Goal: Task Accomplishment & Management: Manage account settings

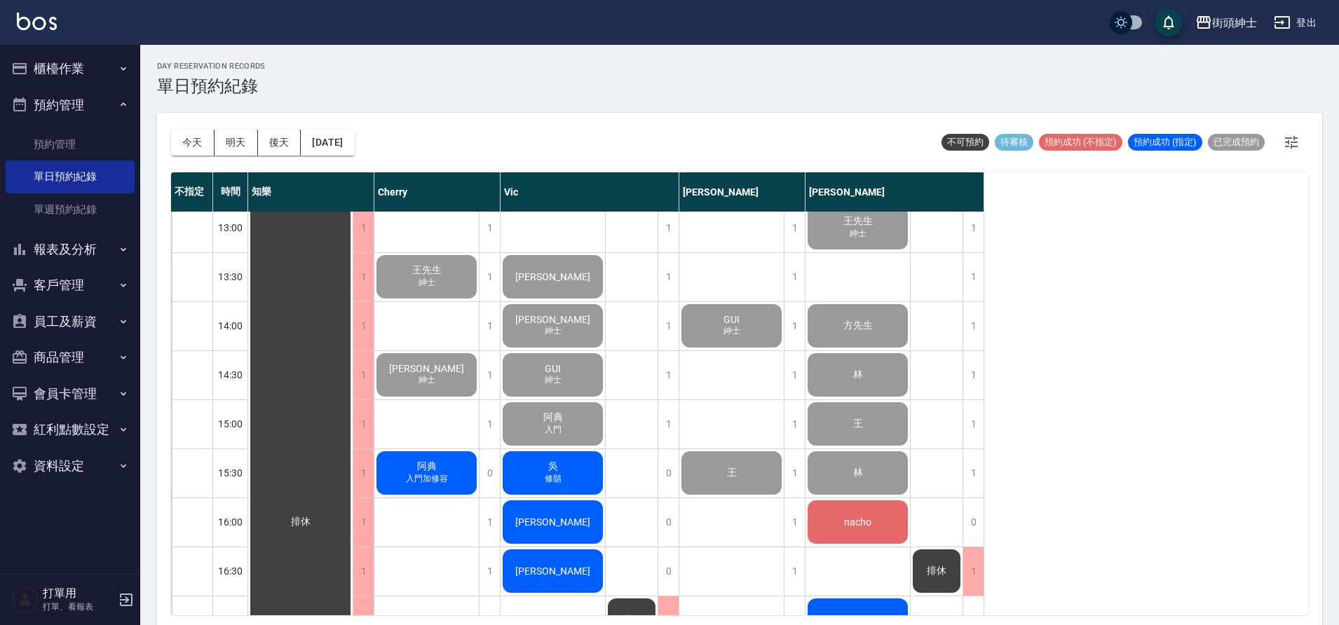
scroll to position [402, 0]
click at [353, 484] on div "阿典 入門加修容" at bounding box center [300, 522] width 104 height 1422
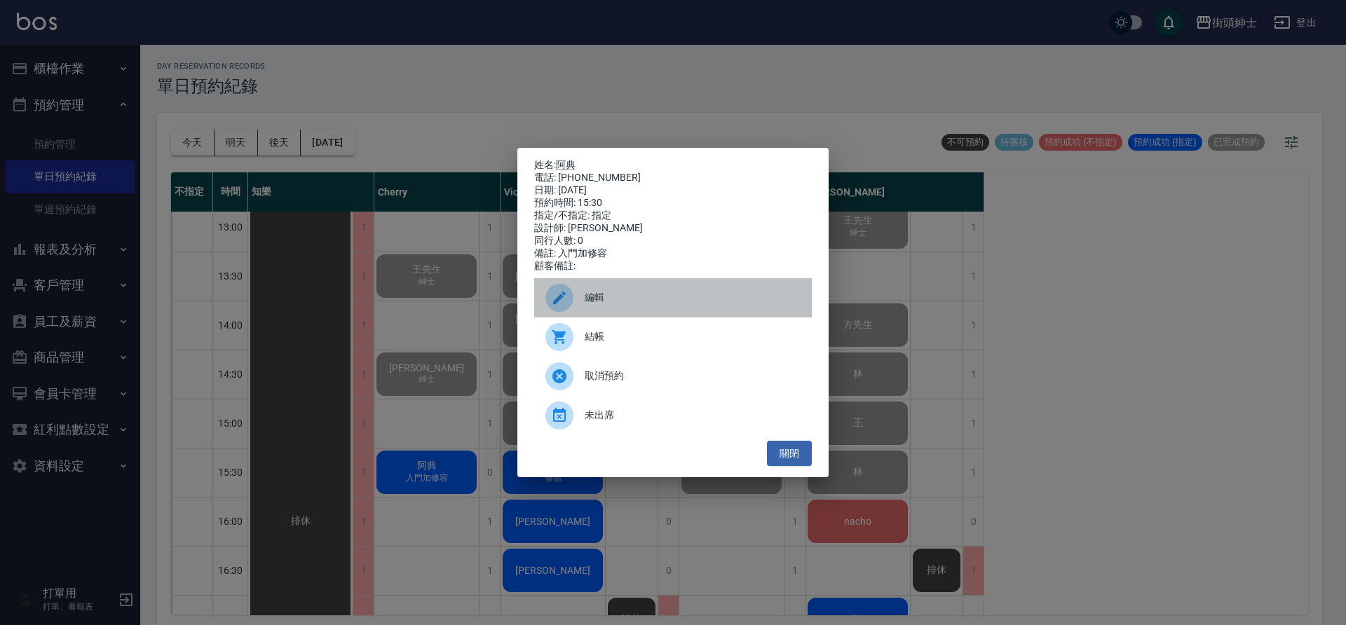
click at [548, 311] on div at bounding box center [559, 298] width 28 height 28
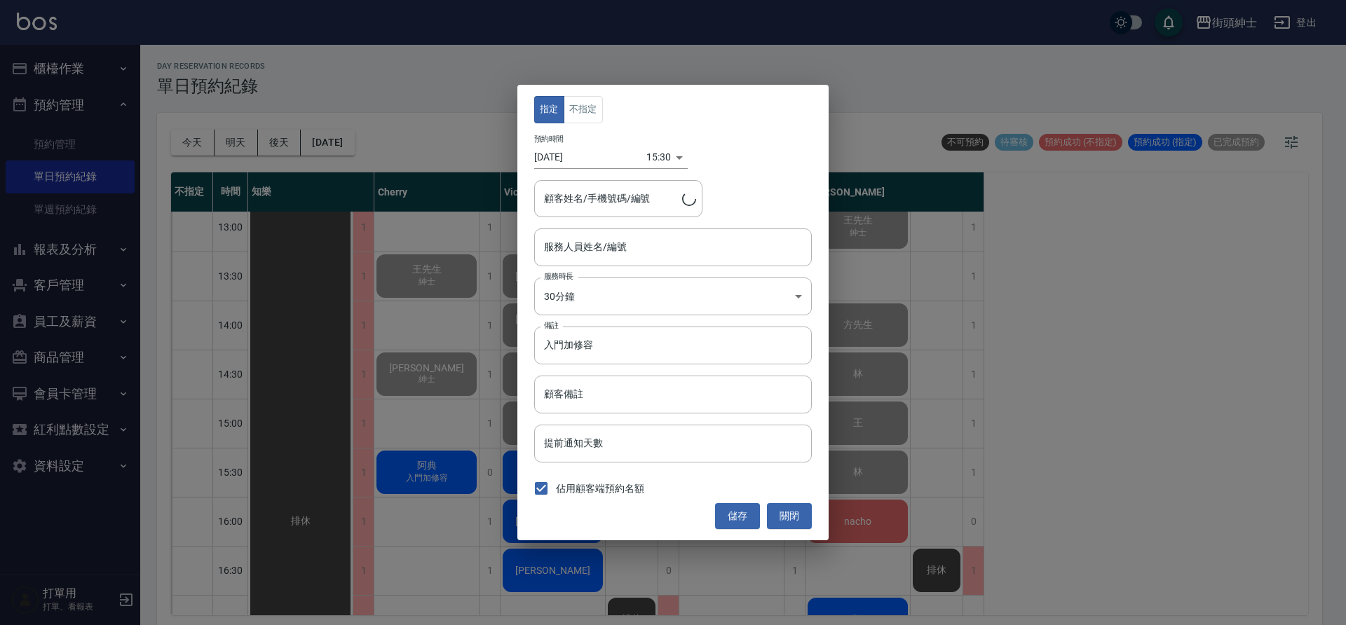
type input "Cherry(無代號)"
type input "阿典/0919323103"
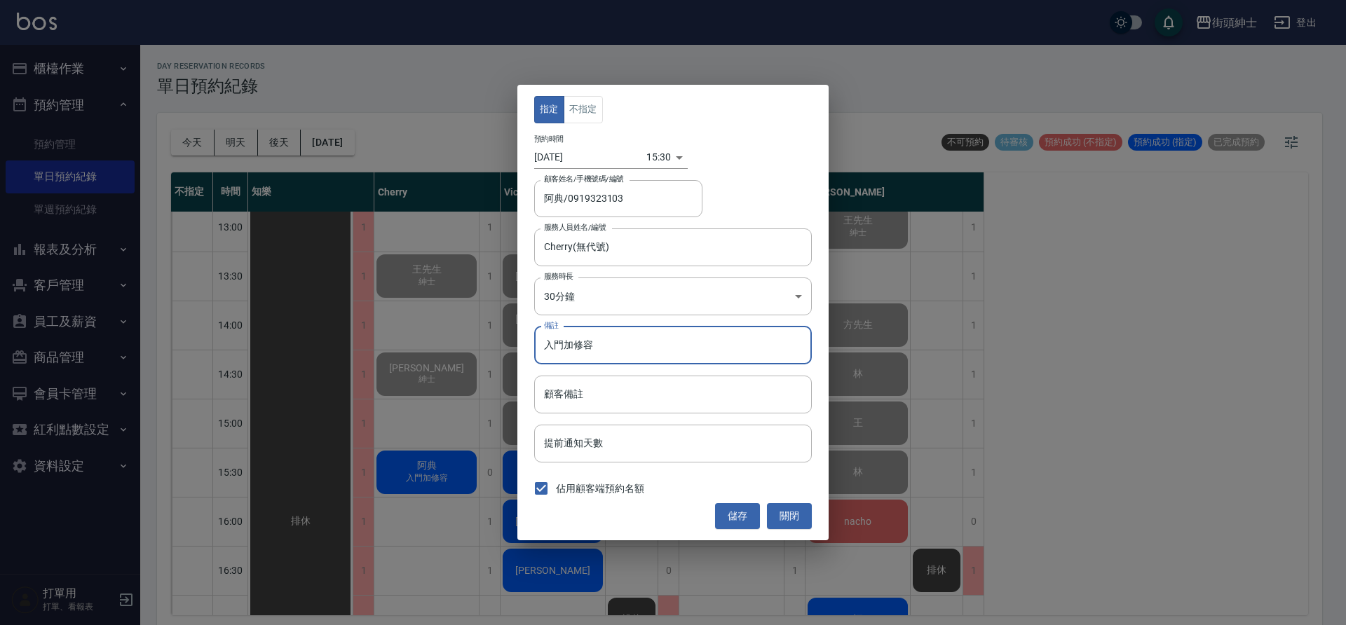
click at [564, 349] on input "入門加修容" at bounding box center [673, 346] width 278 height 38
type input "紳士加修容"
click at [732, 523] on button "儲存" at bounding box center [737, 516] width 45 height 26
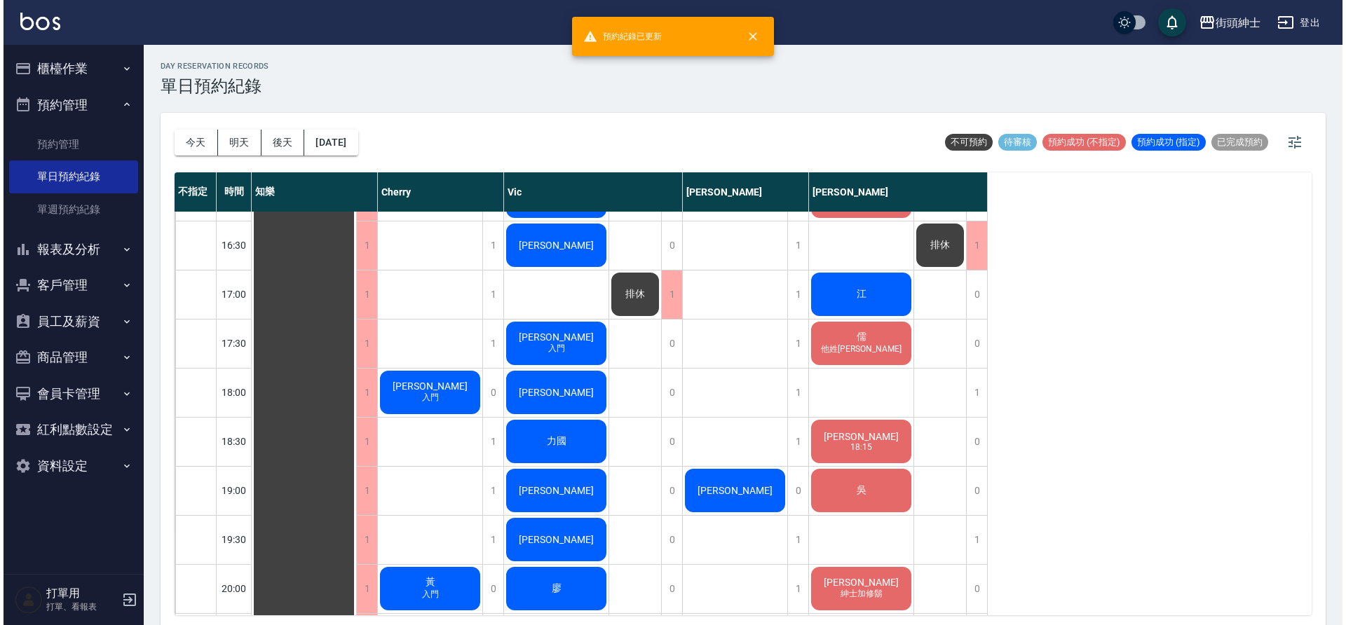
scroll to position [560, 0]
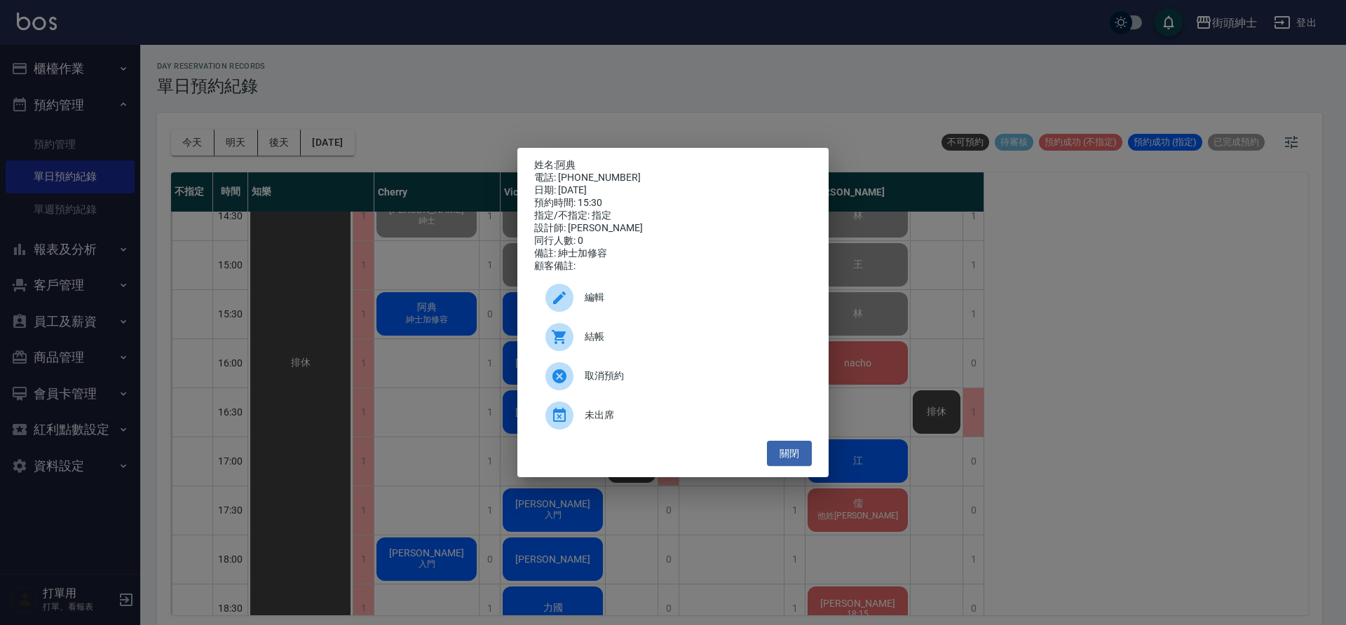
click at [653, 344] on span "結帳" at bounding box center [693, 337] width 216 height 15
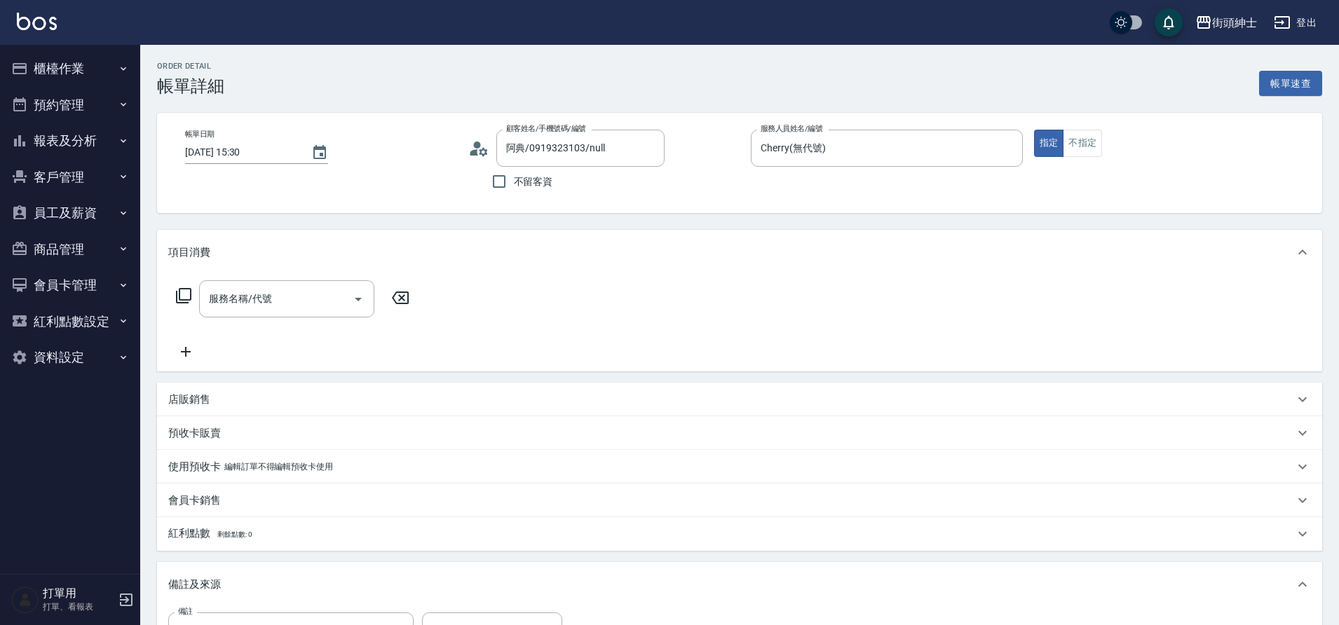
click at [276, 313] on div "服務名稱/代號" at bounding box center [286, 298] width 175 height 37
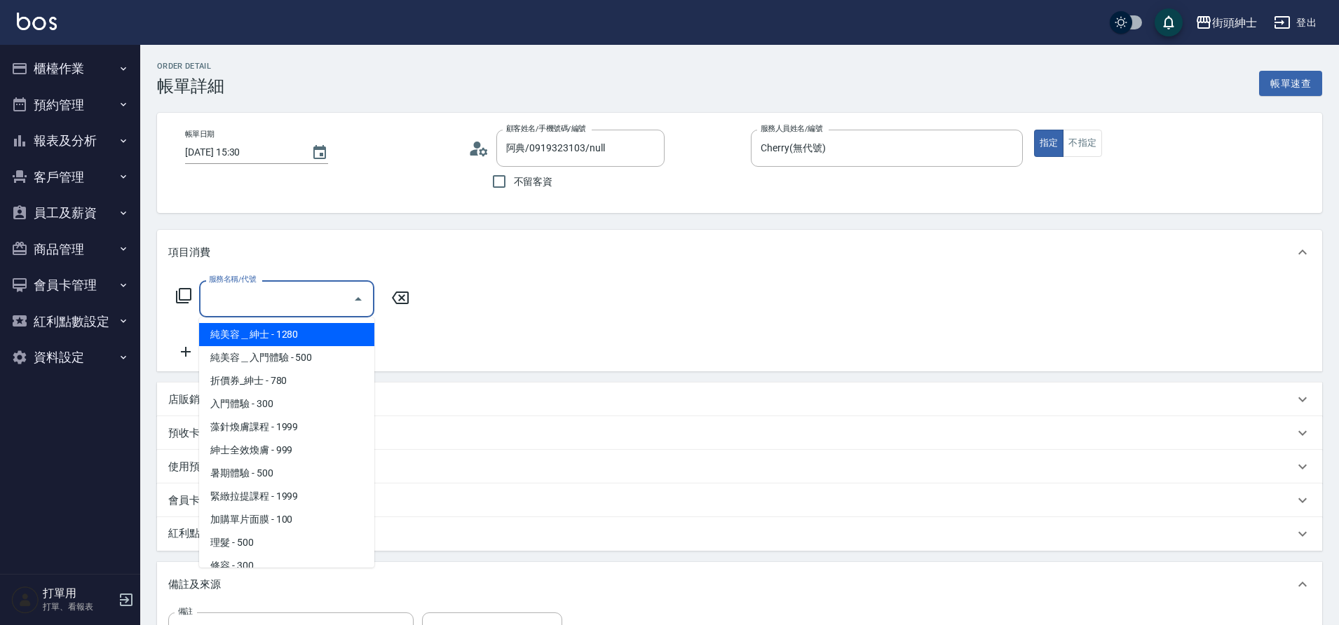
click at [250, 449] on span "紳士全效煥膚 - 999" at bounding box center [286, 450] width 175 height 23
type input "紳士[PERSON_NAME]膚"
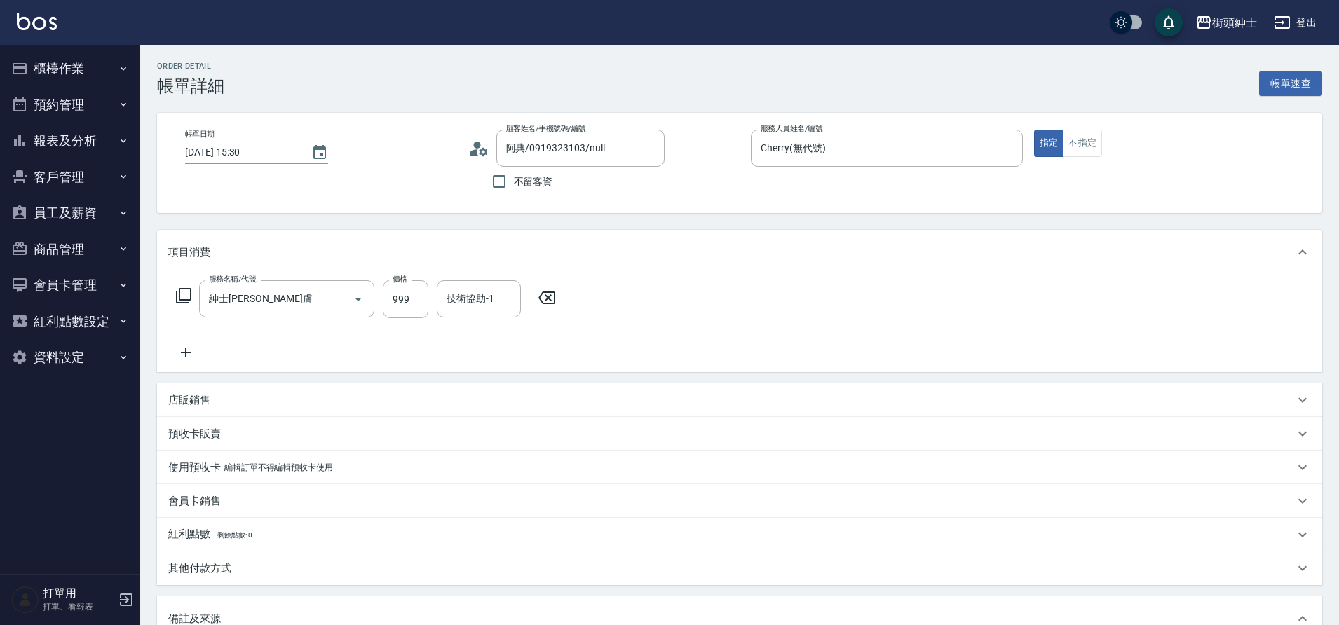
click at [189, 370] on div "服務名稱/代號 紳士[PERSON_NAME]膚 服務名稱/代號 價格 999 價格 技術協助-1 技術協助-1" at bounding box center [739, 323] width 1165 height 97
drag, startPoint x: 0, startPoint y: 0, endPoint x: 186, endPoint y: 358, distance: 403.0
click at [186, 358] on icon at bounding box center [185, 352] width 35 height 17
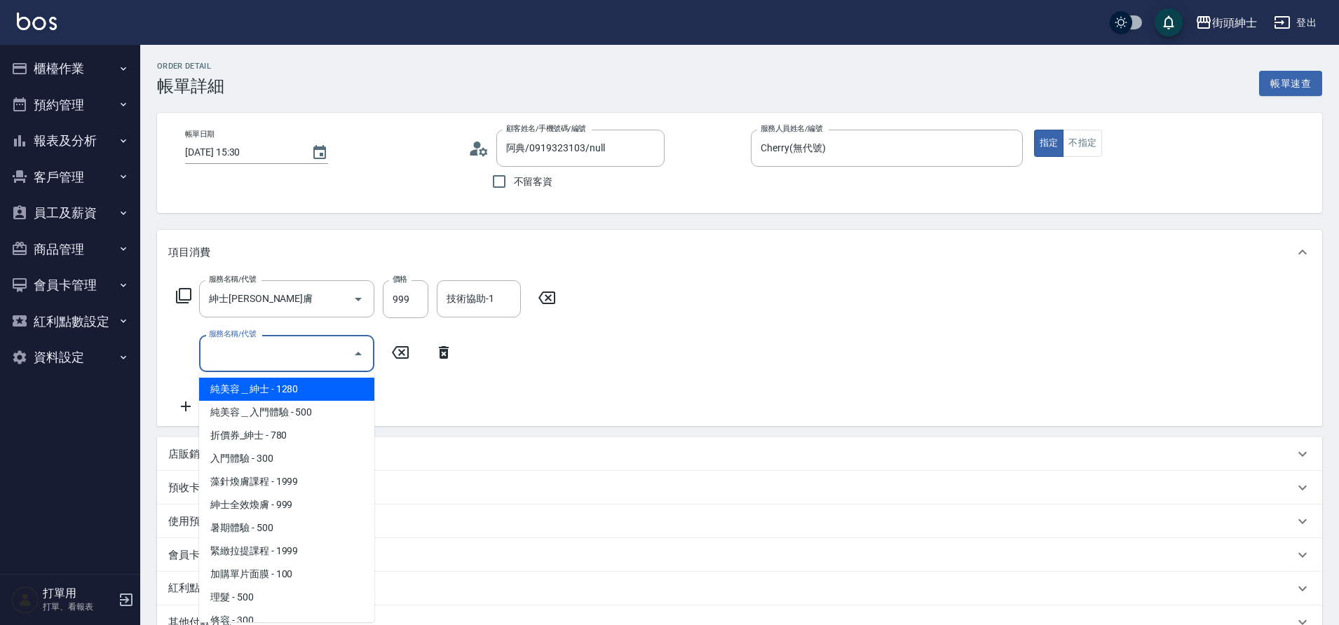
click at [280, 344] on input "服務名稱/代號" at bounding box center [276, 353] width 142 height 25
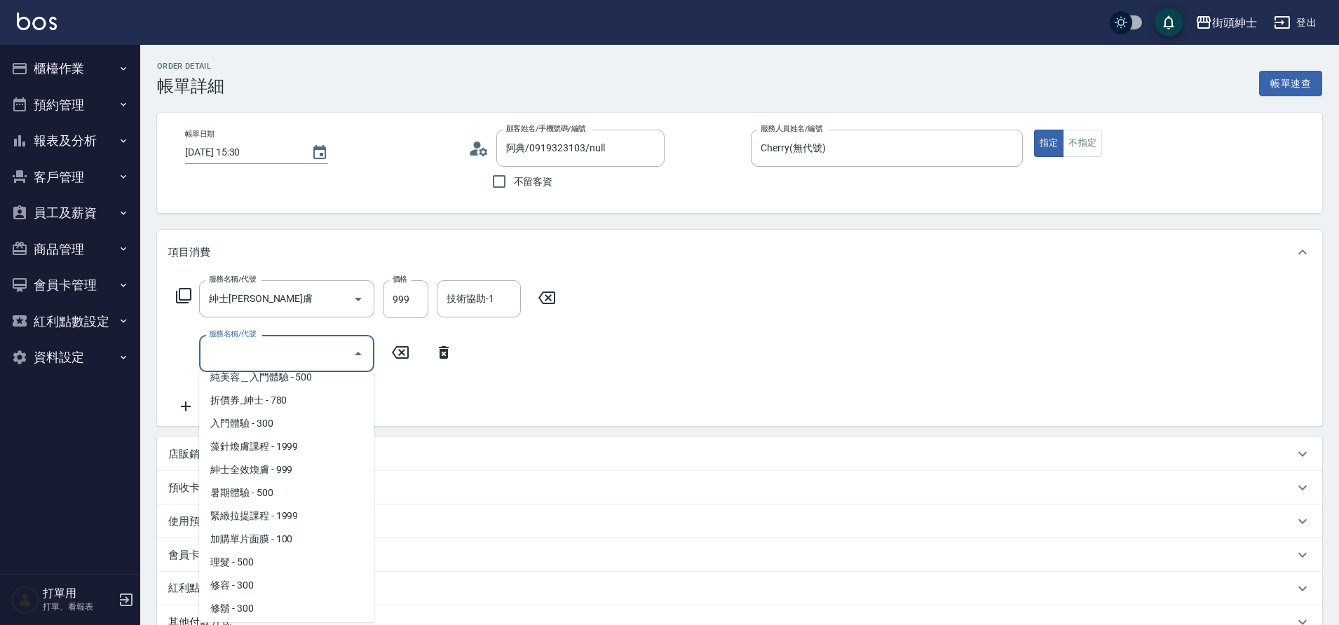
scroll to position [39, 0]
click at [276, 587] on span "修容 - 300" at bounding box center [286, 582] width 175 height 23
type input "修容(A03)"
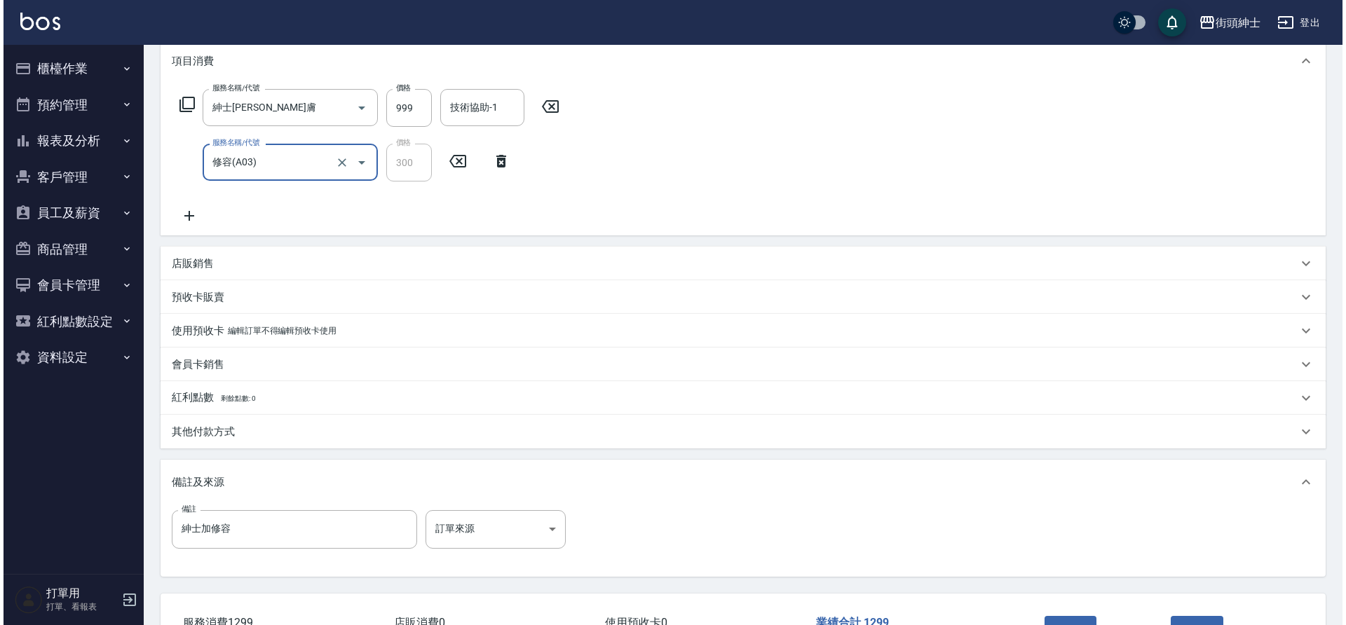
scroll to position [227, 0]
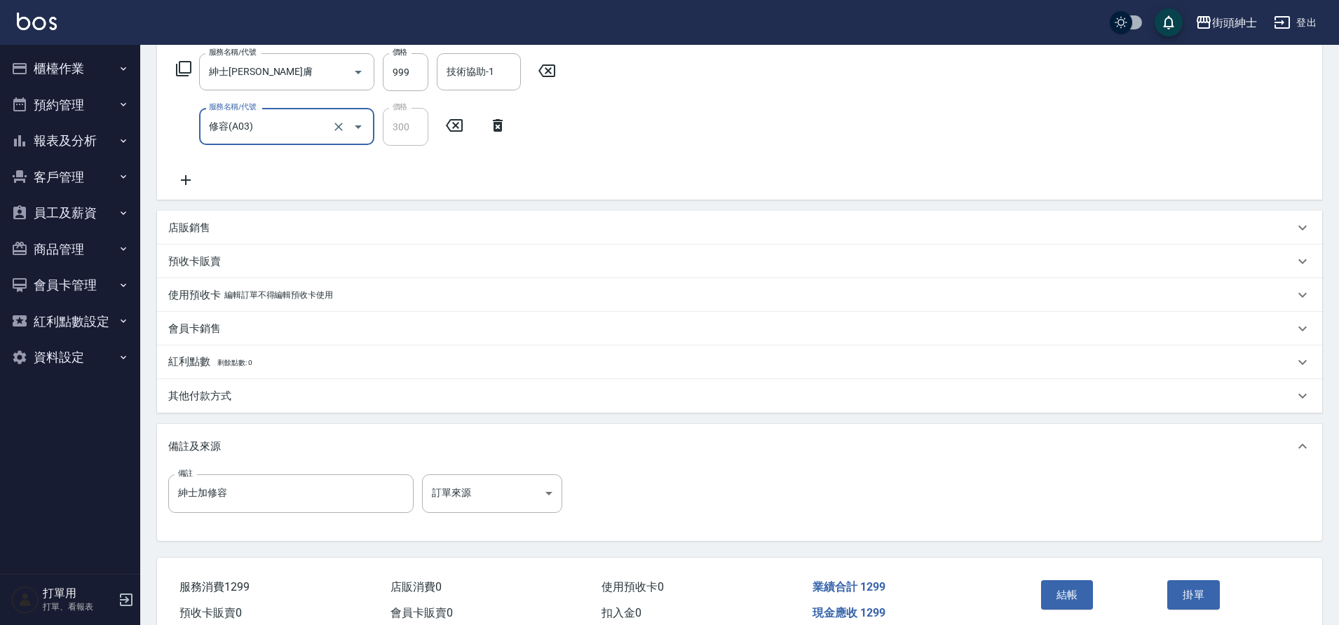
click at [1047, 592] on button "結帳" at bounding box center [1067, 595] width 53 height 29
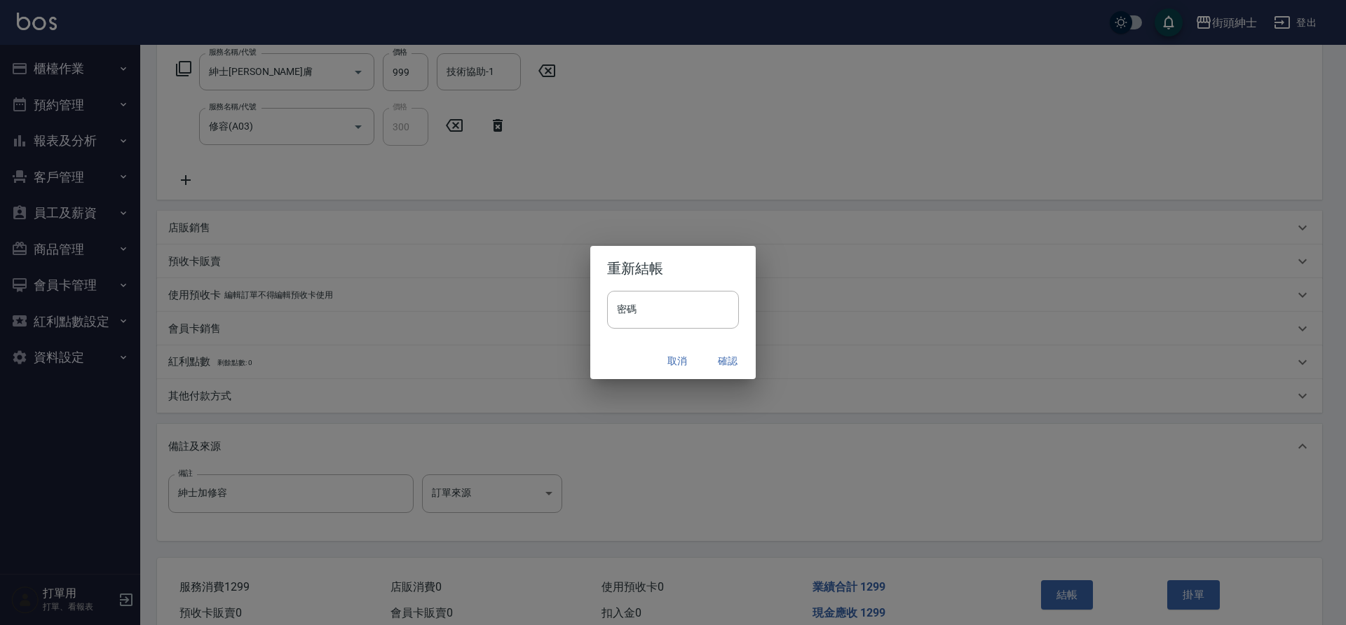
drag, startPoint x: 186, startPoint y: 358, endPoint x: 740, endPoint y: 360, distance: 554.6
click at [745, 360] on div "取消 確認" at bounding box center [672, 361] width 165 height 37
click at [740, 360] on button "確認" at bounding box center [727, 361] width 45 height 26
click at [730, 360] on div "取消 確認" at bounding box center [672, 361] width 165 height 37
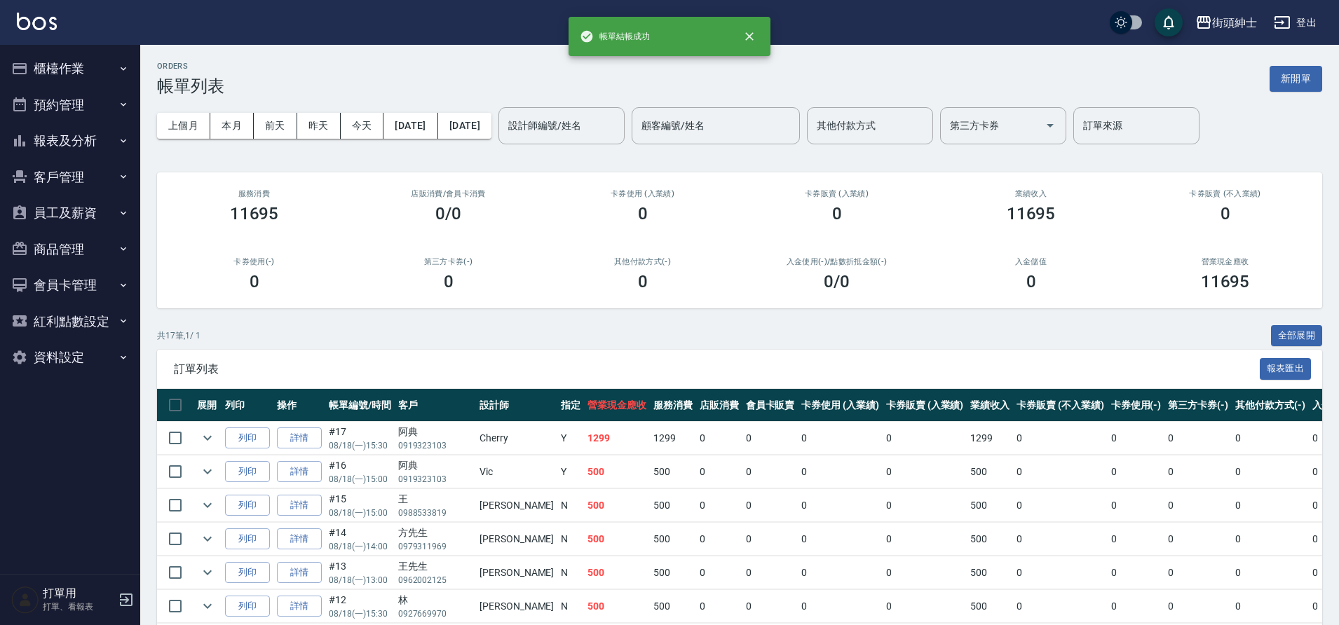
click at [71, 118] on button "預約管理" at bounding box center [70, 105] width 129 height 36
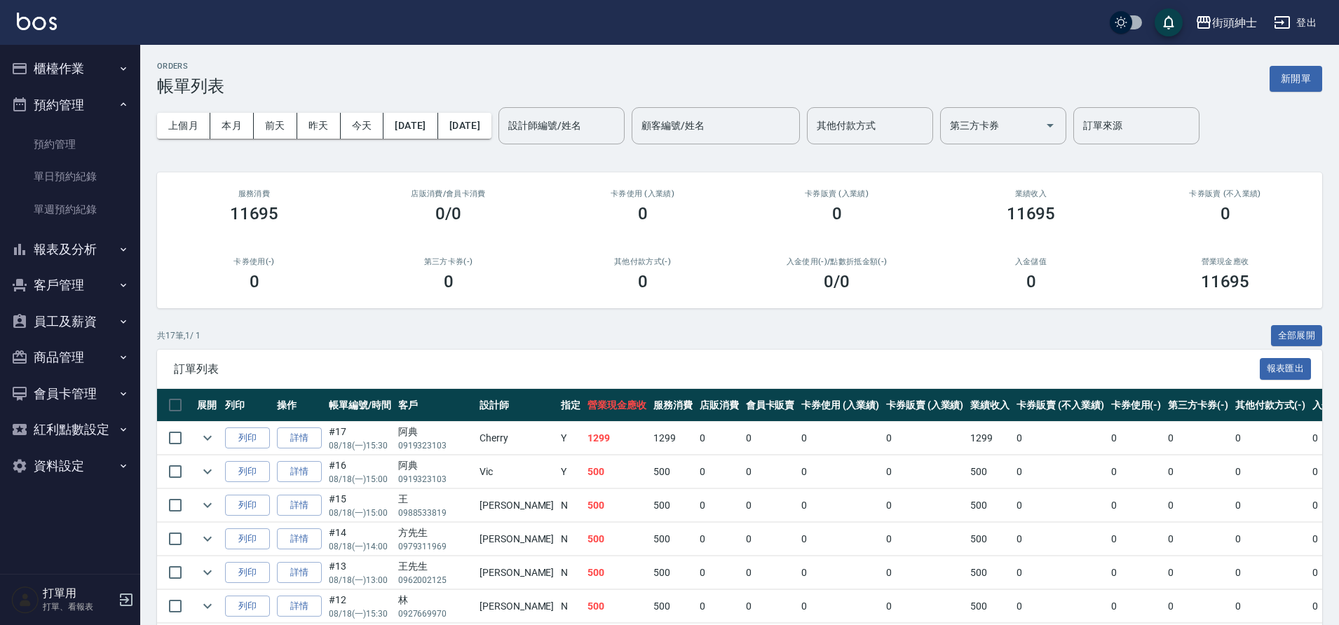
click at [59, 168] on link "單日預約紀錄" at bounding box center [70, 177] width 129 height 32
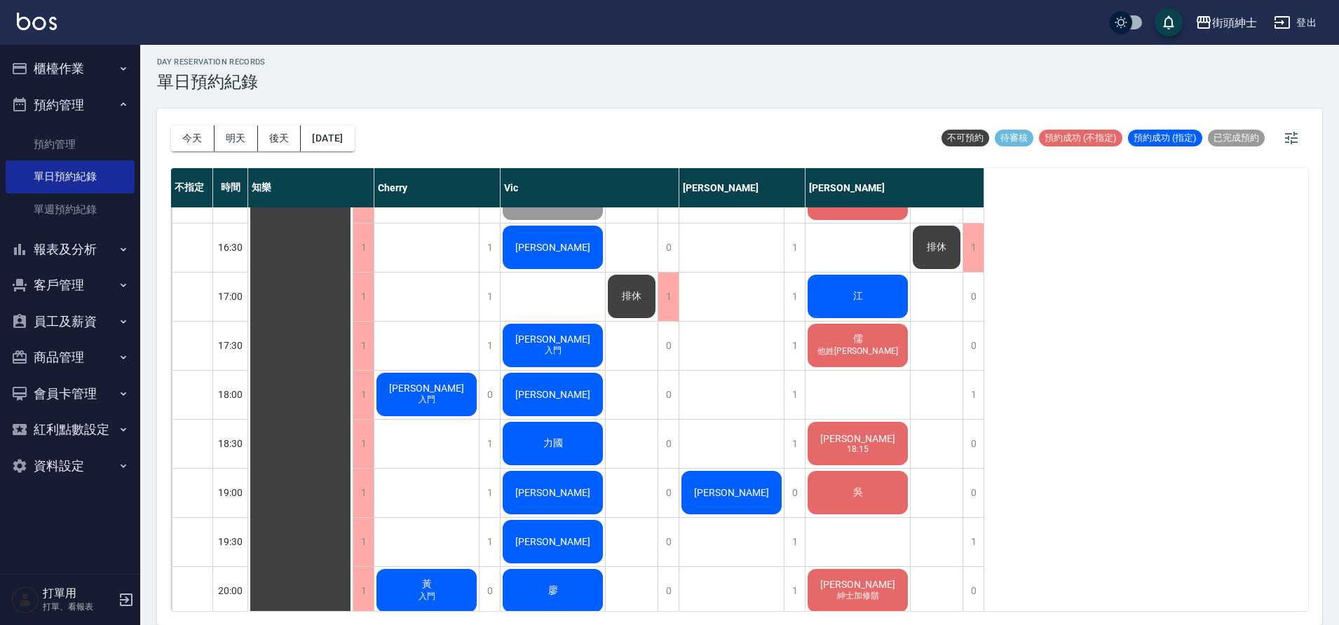
scroll to position [730, 0]
